Goal: Information Seeking & Learning: Learn about a topic

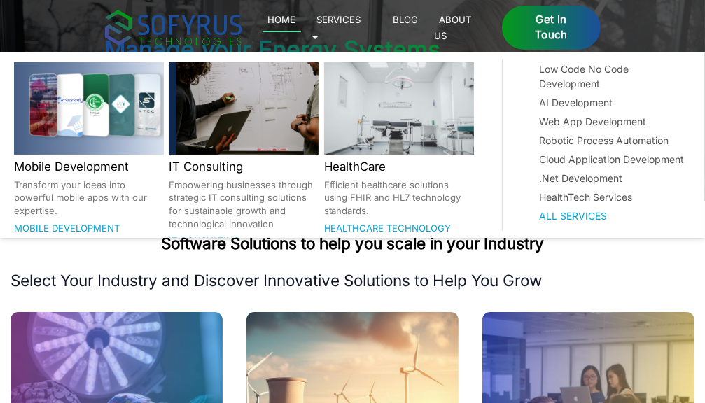
click at [361, 23] on link "Services 🞃" at bounding box center [337, 27] width 50 height 32
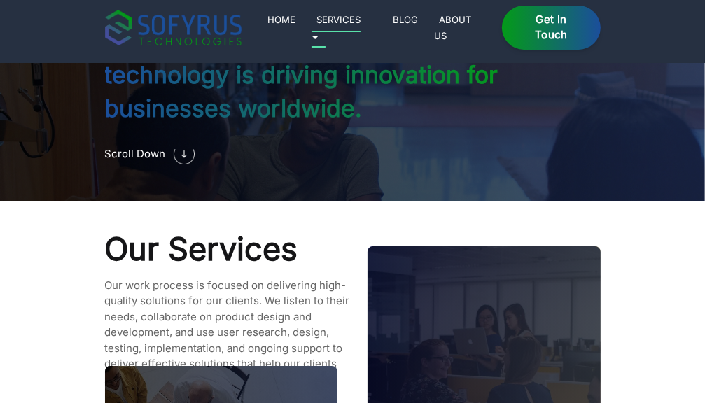
scroll to position [1152, 0]
